Goal: Entertainment & Leisure: Consume media (video, audio)

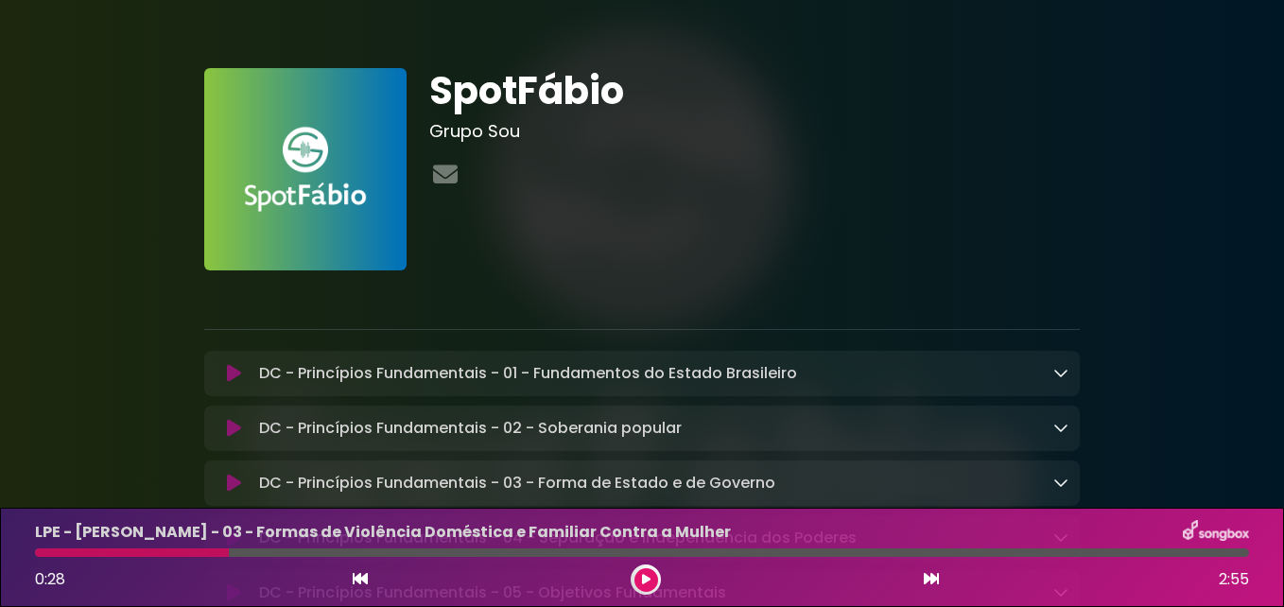
scroll to position [1699, 0]
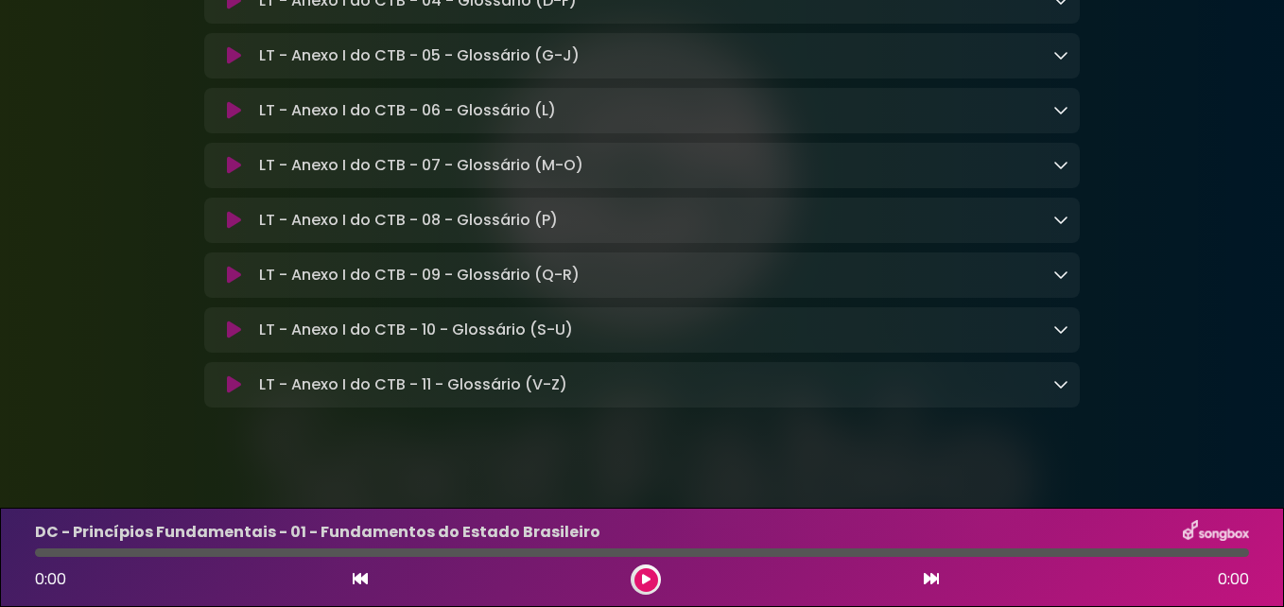
scroll to position [14253, 0]
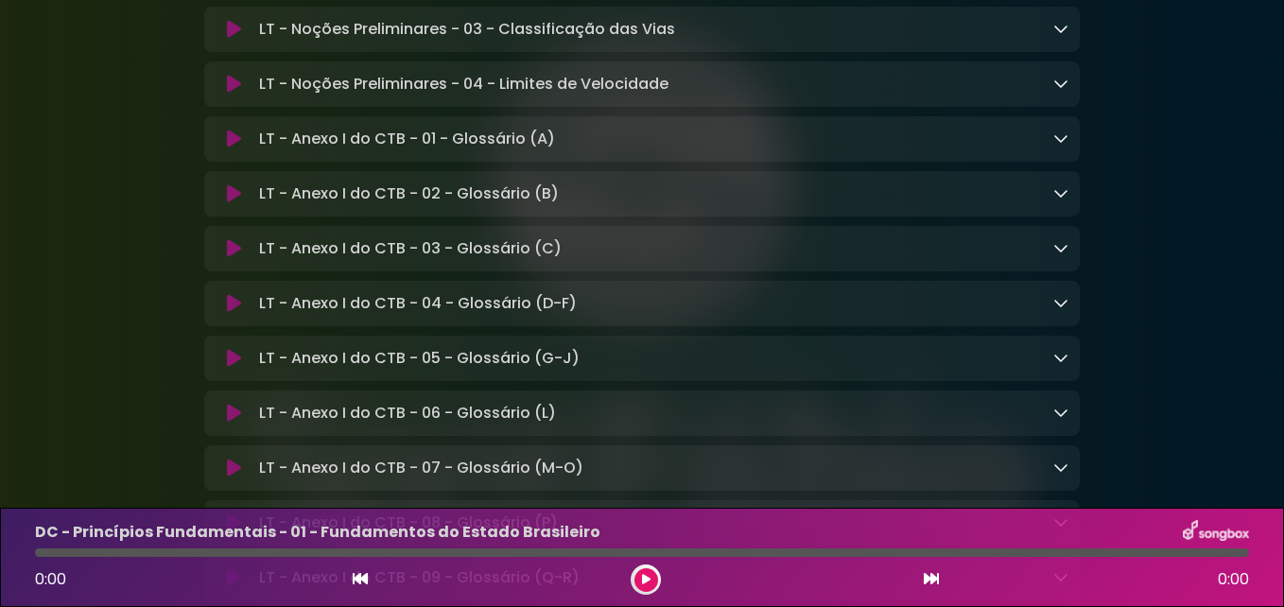
scroll to position [13950, 0]
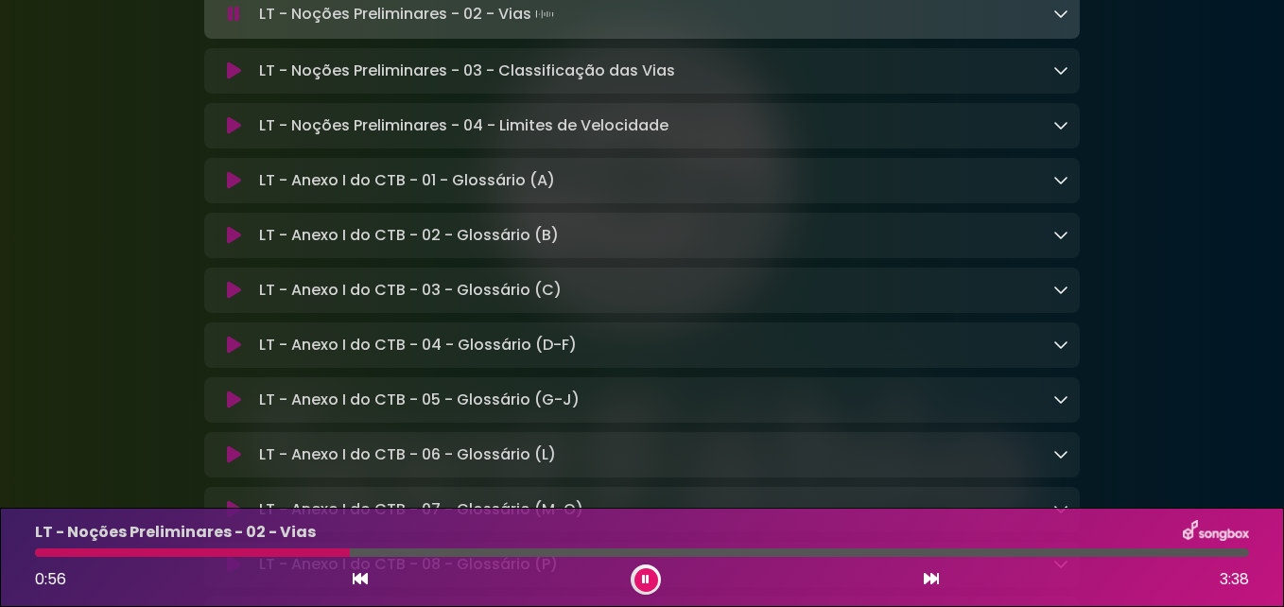
click at [641, 576] on button at bounding box center [646, 580] width 24 height 24
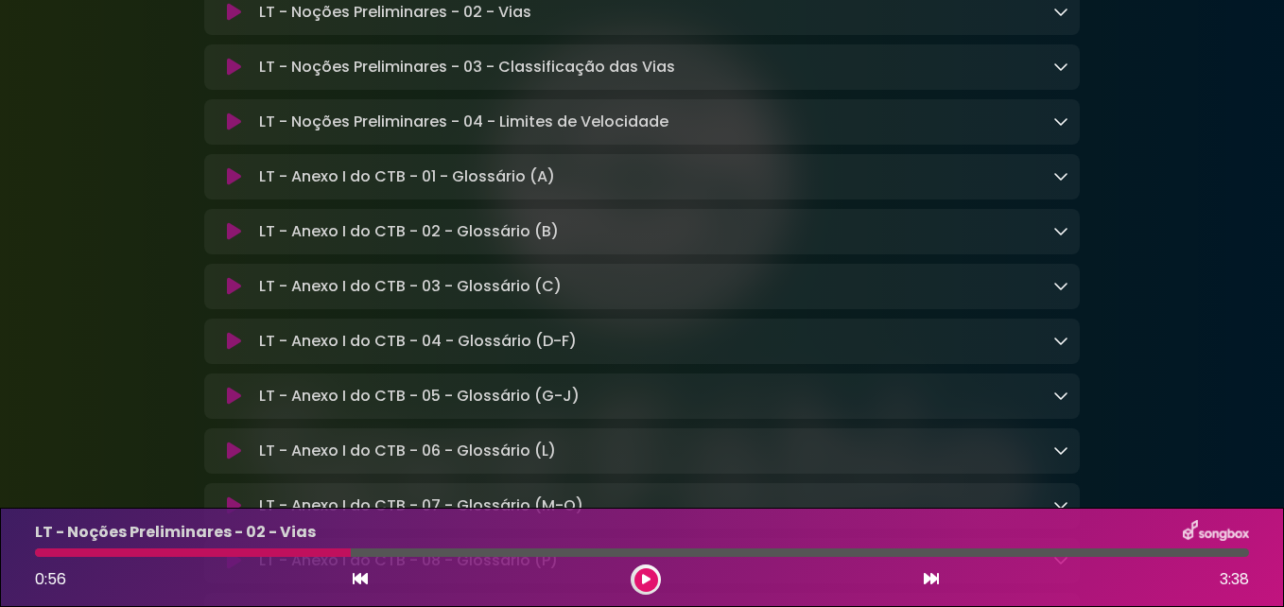
click at [642, 582] on icon at bounding box center [646, 579] width 9 height 11
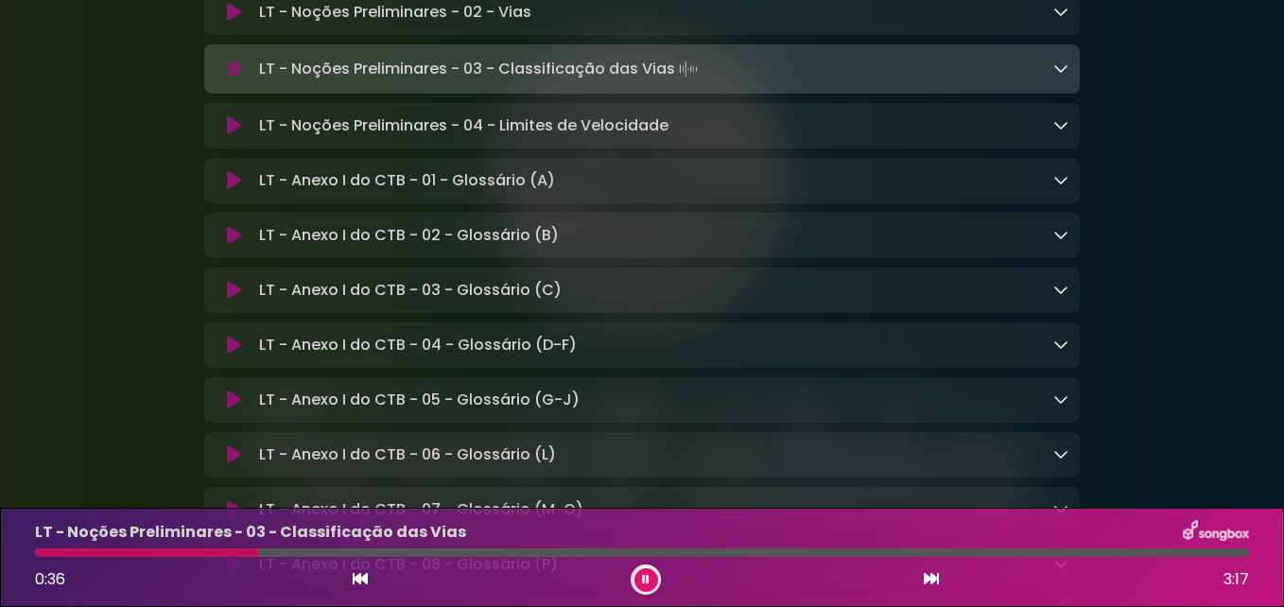
click at [649, 574] on button at bounding box center [646, 580] width 24 height 24
